Goal: Task Accomplishment & Management: Complete application form

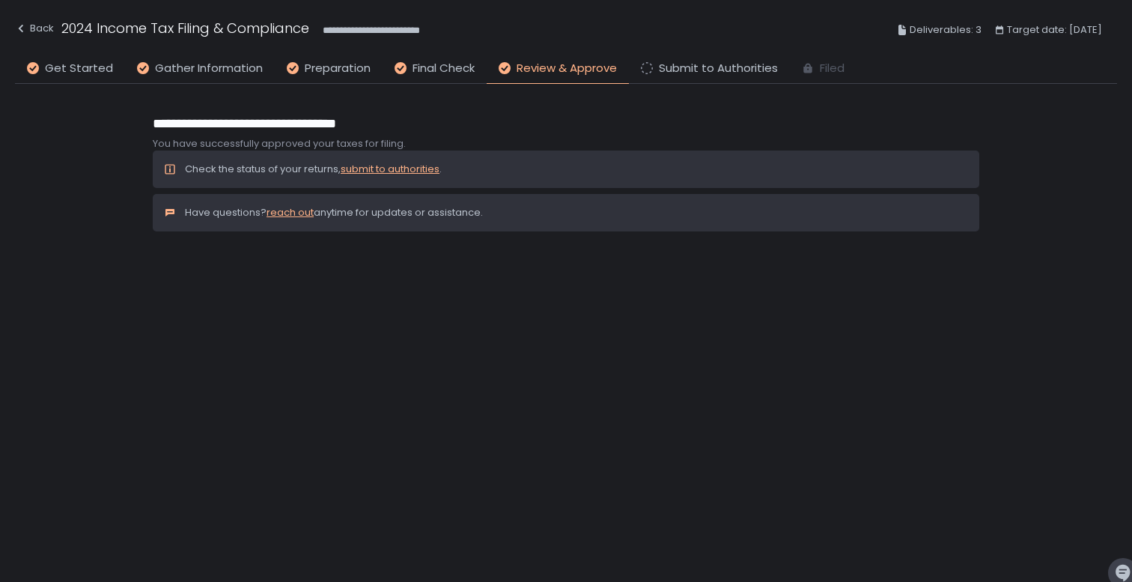
click at [367, 167] on link "submit to authorities" at bounding box center [390, 169] width 99 height 14
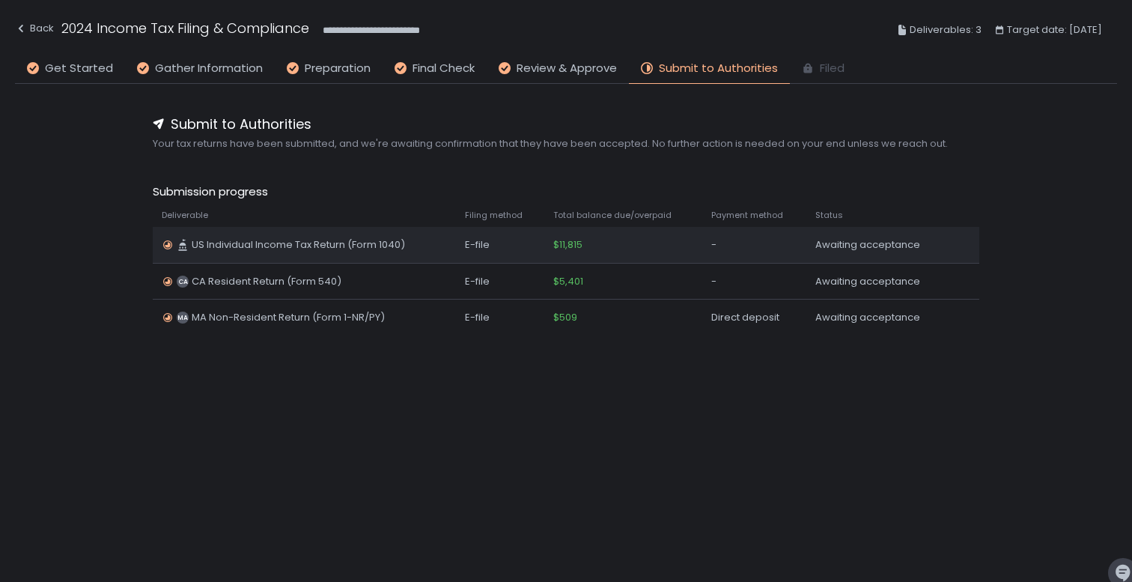
click at [315, 244] on span "US Individual Income Tax Return (Form 1040)" at bounding box center [298, 244] width 213 height 13
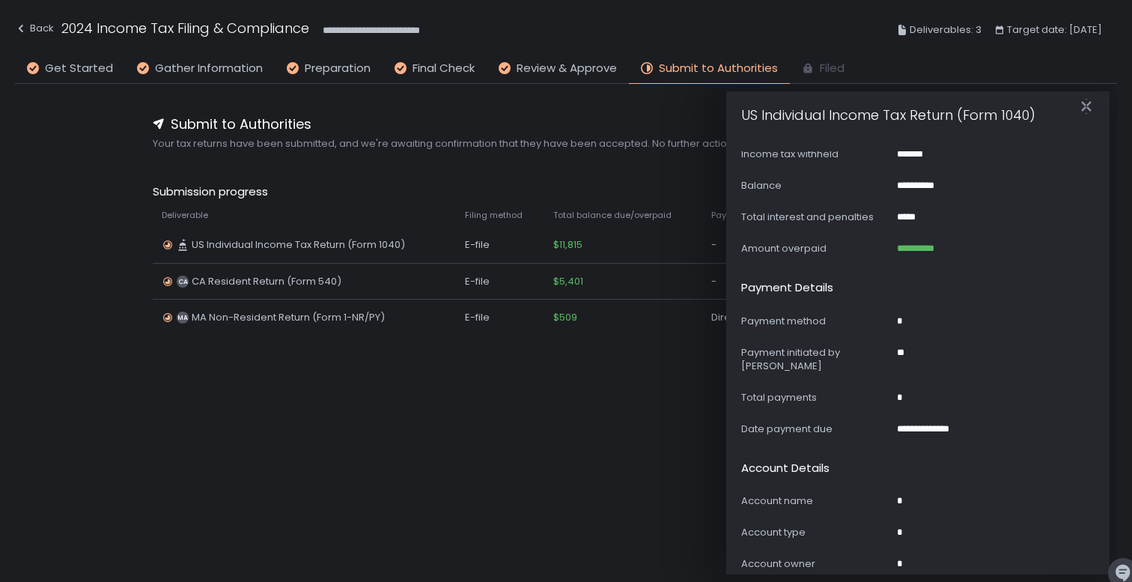
scroll to position [837, 0]
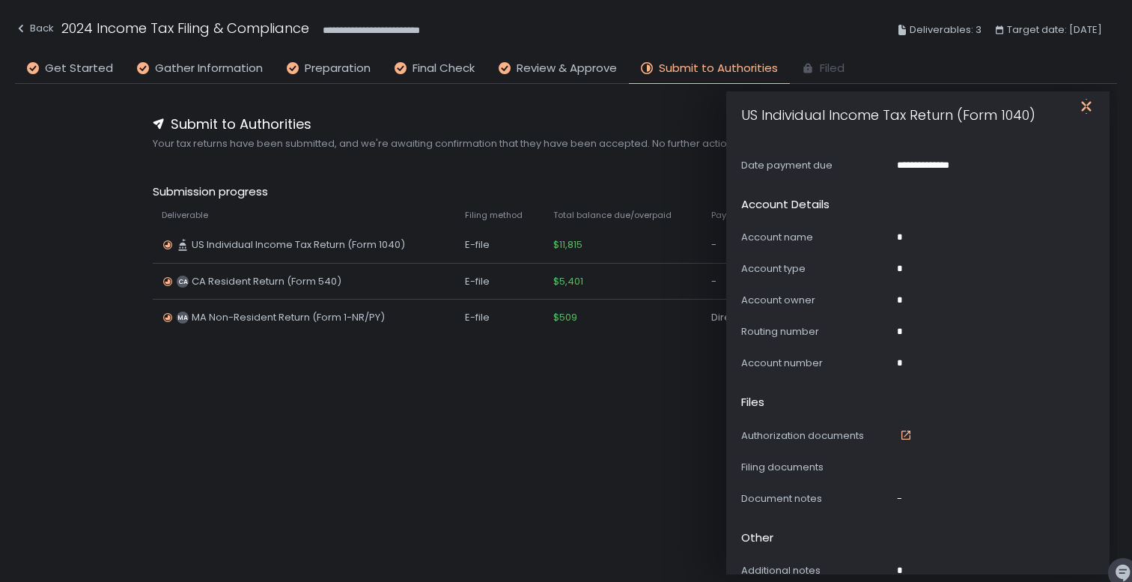
click at [1083, 106] on icon "button" at bounding box center [1085, 106] width 15 height 15
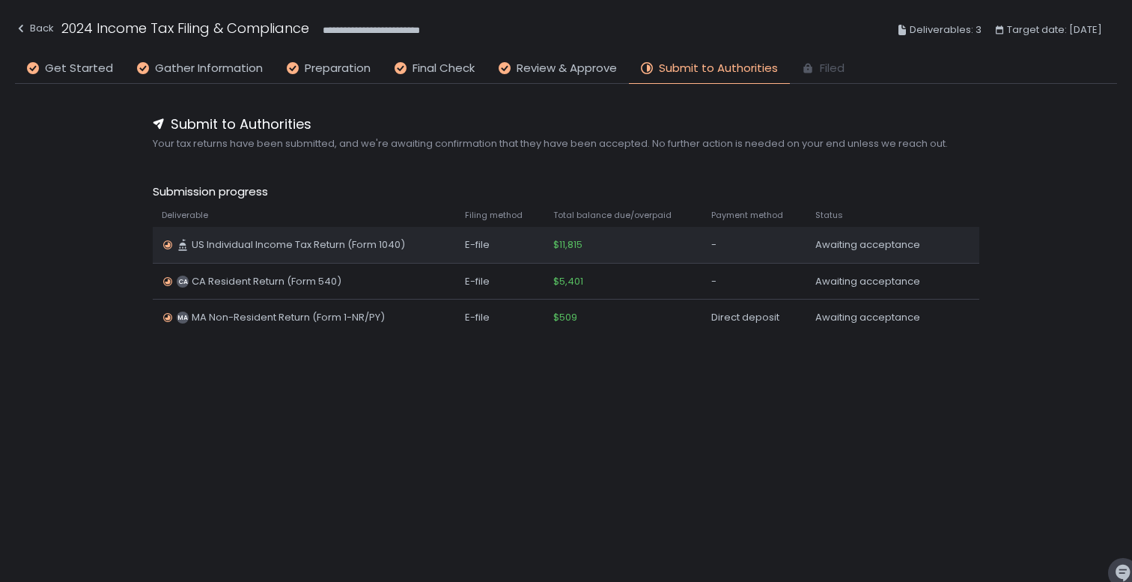
click at [287, 237] on td "US Individual Income Tax Return (Form 1040)" at bounding box center [304, 245] width 303 height 36
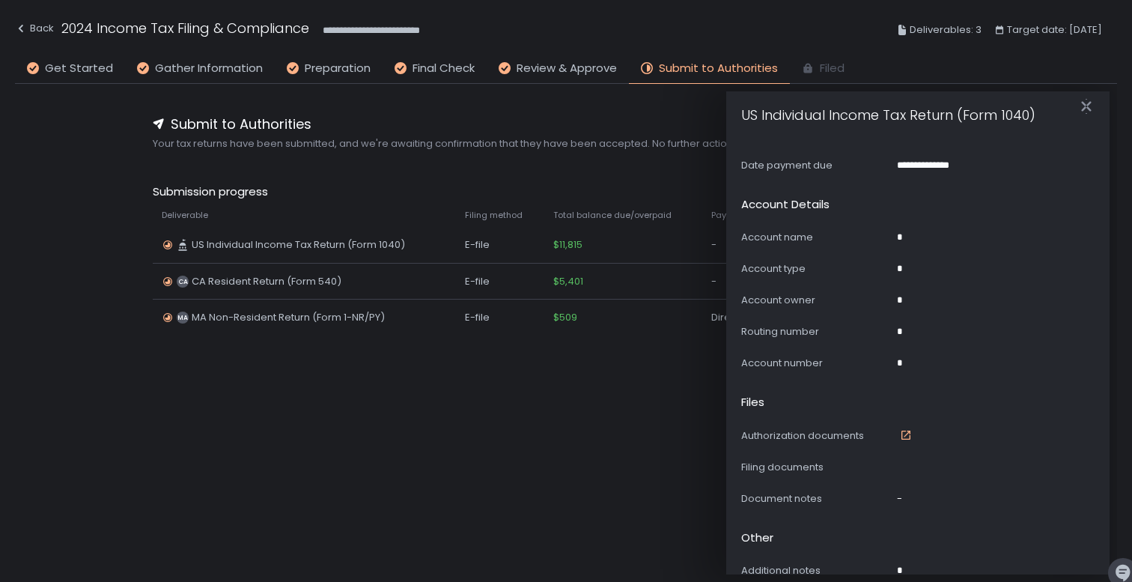
click at [905, 430] on icon at bounding box center [905, 434] width 9 height 9
click at [1083, 103] on icon "button" at bounding box center [1086, 106] width 10 height 19
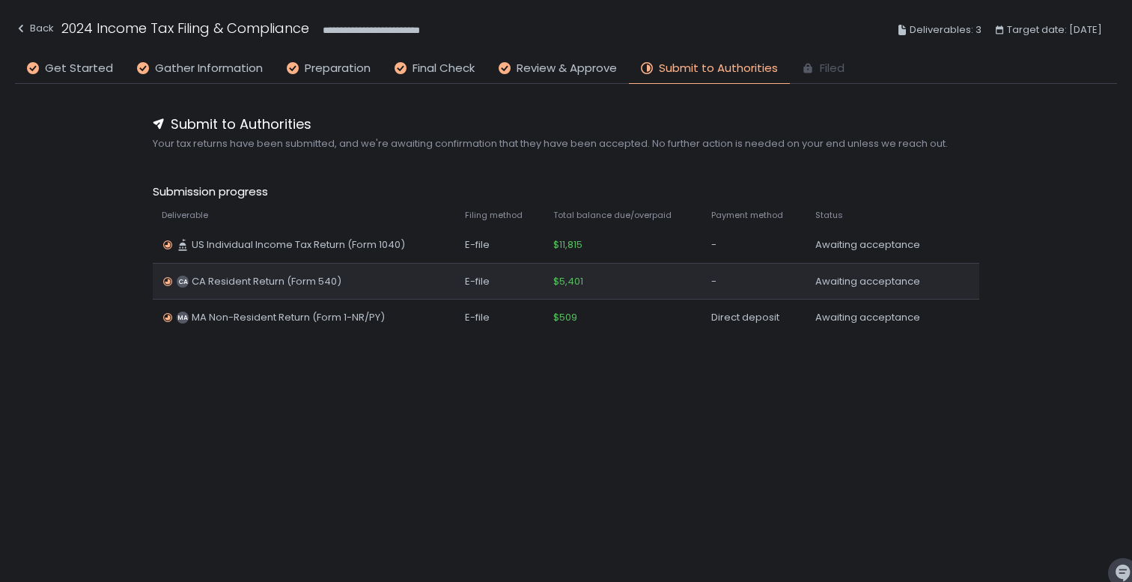
click at [203, 278] on span "CA Resident Return (Form 540)" at bounding box center [267, 281] width 150 height 13
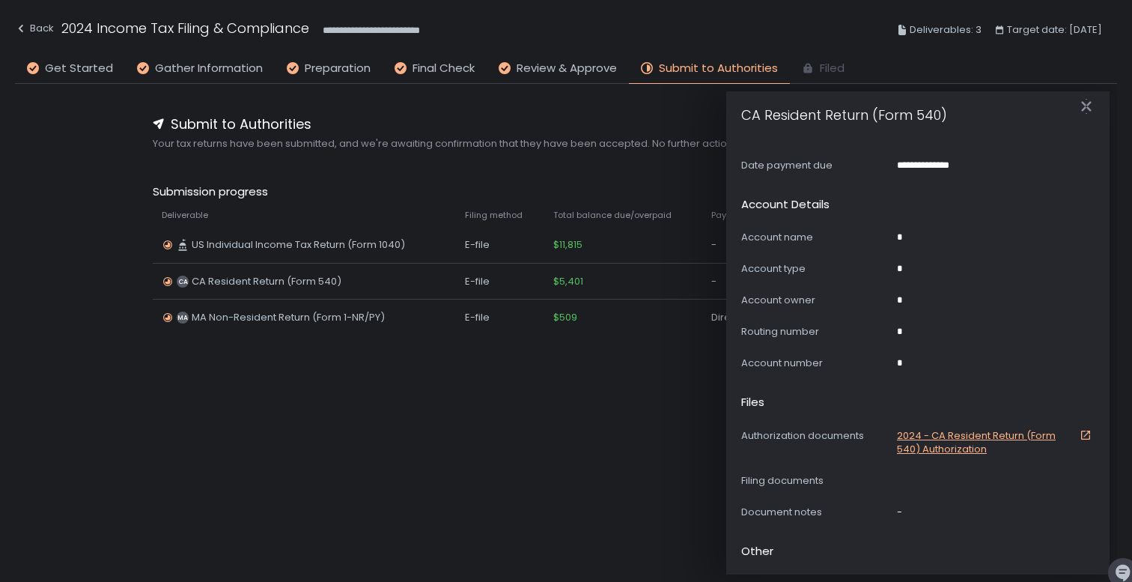
click at [1080, 429] on icon at bounding box center [1085, 435] width 12 height 12
click at [1086, 102] on icon "button" at bounding box center [1085, 106] width 15 height 15
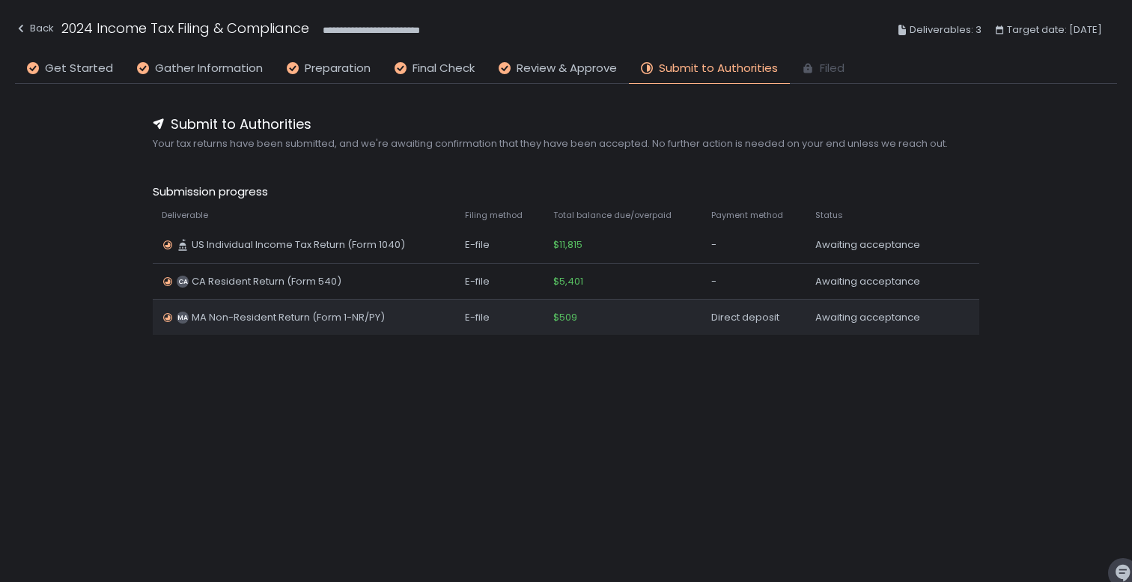
click at [682, 317] on div "$509" at bounding box center [623, 317] width 140 height 13
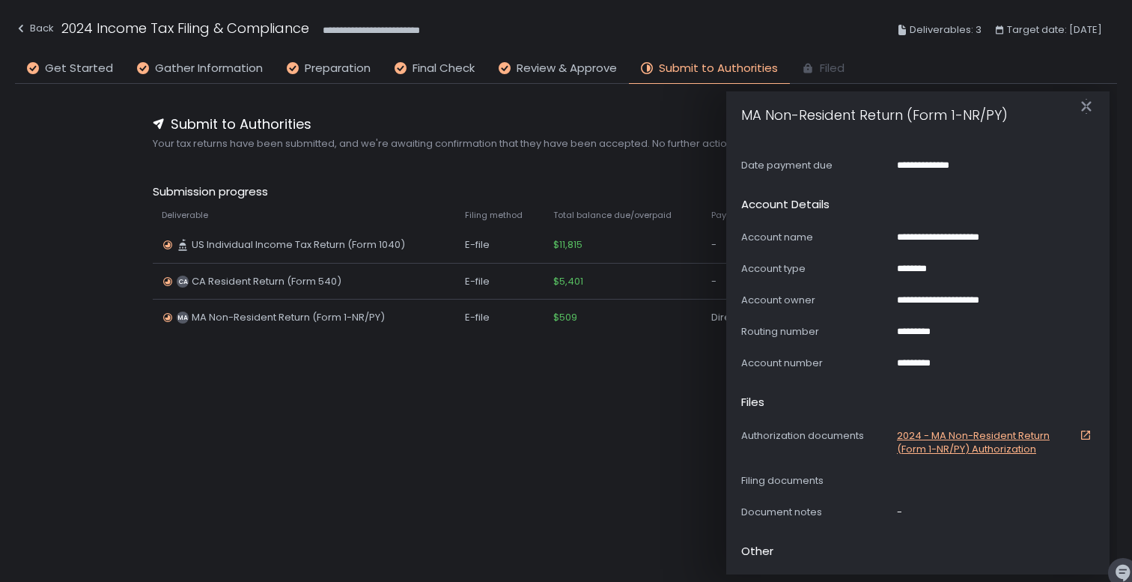
click at [1021, 429] on link "2024 - MA Non-Resident Return (Form 1-NR/PY) Authorization" at bounding box center [996, 442] width 198 height 27
